Goal: Information Seeking & Learning: Stay updated

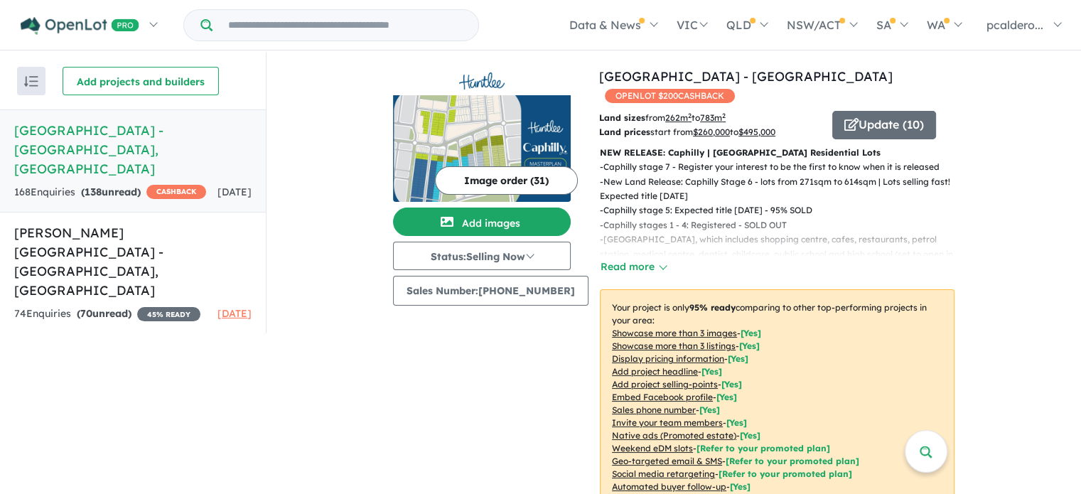
click at [149, 147] on h5 "[GEOGRAPHIC_DATA] - [GEOGRAPHIC_DATA] , [GEOGRAPHIC_DATA]" at bounding box center [132, 150] width 237 height 58
click at [883, 111] on button "Update ( 10 )" at bounding box center [884, 125] width 104 height 28
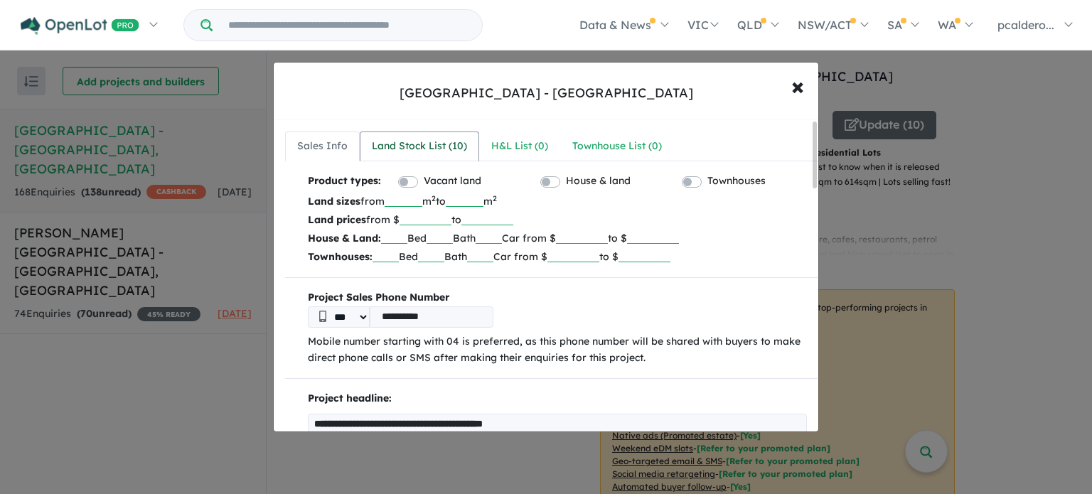
click at [429, 152] on div "Land Stock List ( 10 )" at bounding box center [419, 146] width 95 height 17
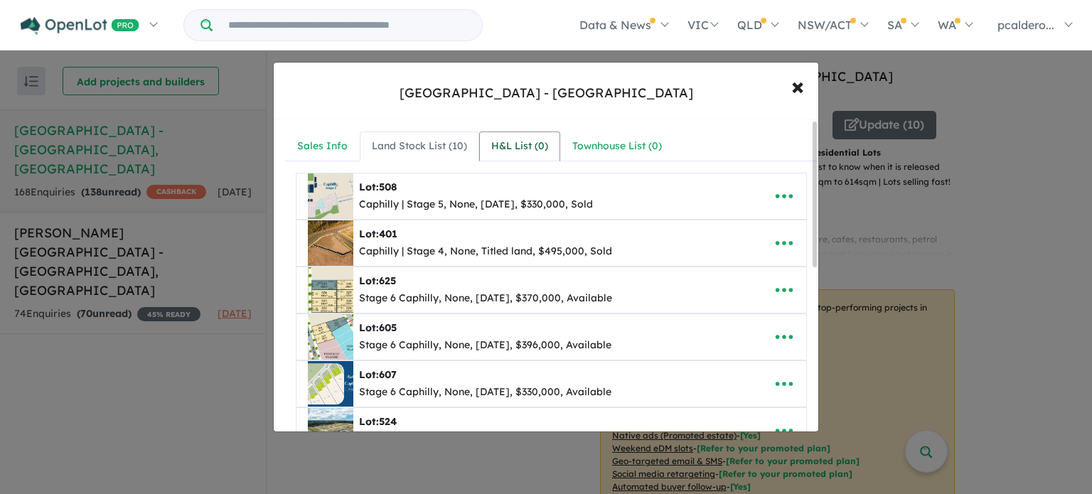
click at [527, 141] on div "H&L List ( 0 )" at bounding box center [519, 146] width 57 height 17
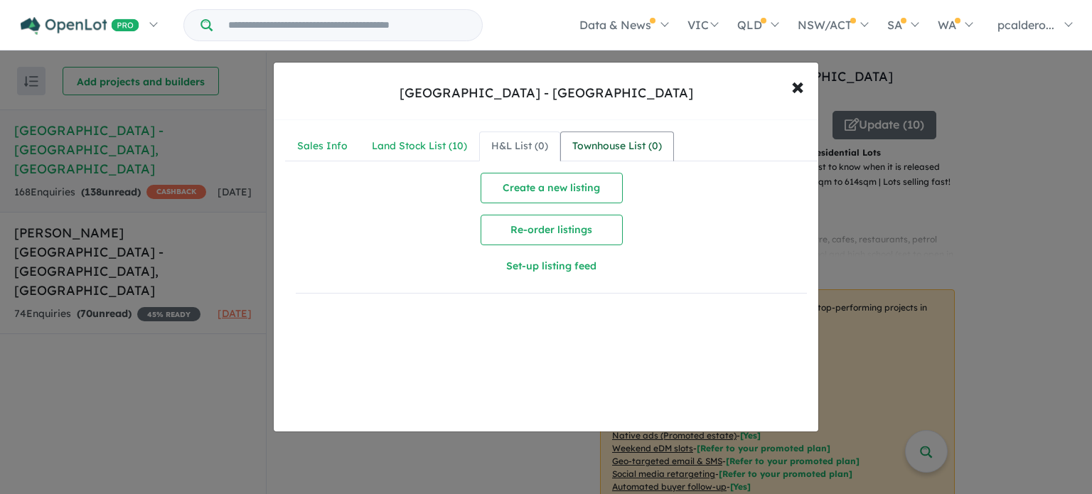
click at [603, 140] on div "Townhouse List ( 0 )" at bounding box center [617, 146] width 90 height 17
drag, startPoint x: 312, startPoint y: 139, endPoint x: 409, endPoint y: 86, distance: 110.7
click at [313, 139] on div "Sales Info" at bounding box center [322, 146] width 50 height 17
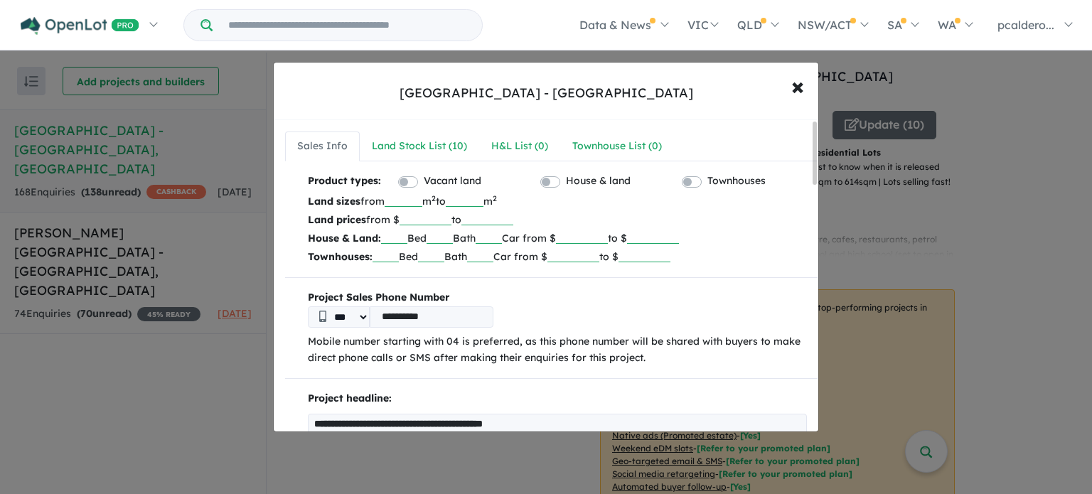
click at [819, 93] on div "**********" at bounding box center [546, 247] width 1092 height 494
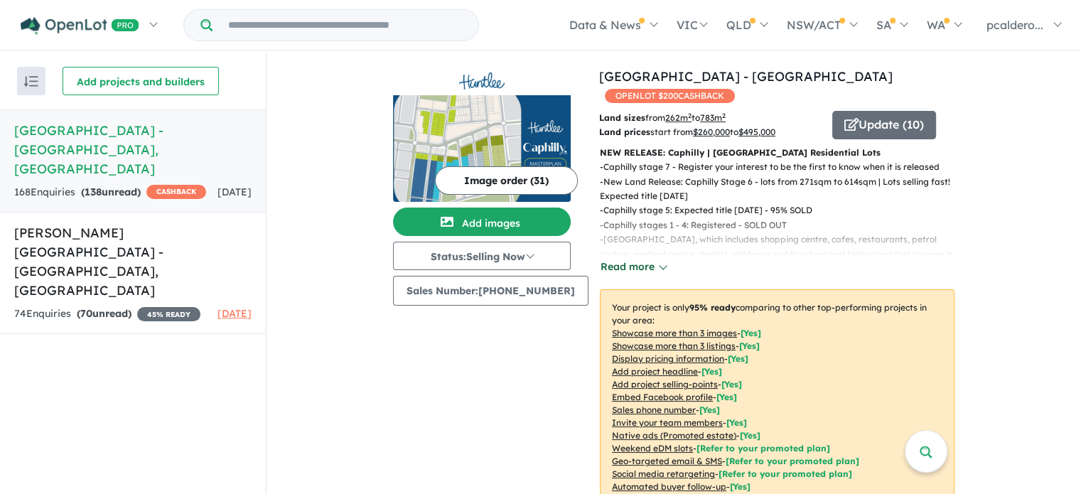
click at [638, 259] on button "Read more" at bounding box center [633, 267] width 67 height 16
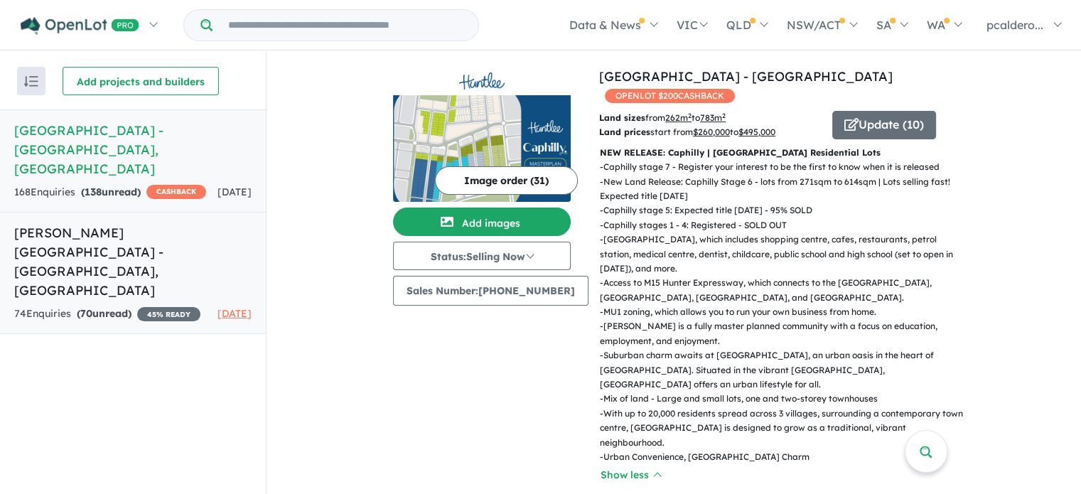
click at [146, 306] on div "74 Enquir ies ( 70 unread) 45 % READY" at bounding box center [107, 314] width 186 height 17
